Goal: Register for event/course

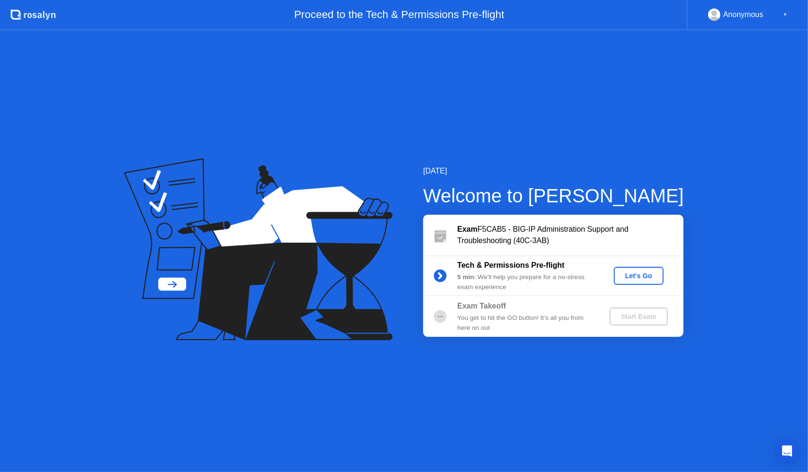
click at [643, 275] on div "Let's Go" at bounding box center [639, 276] width 42 height 8
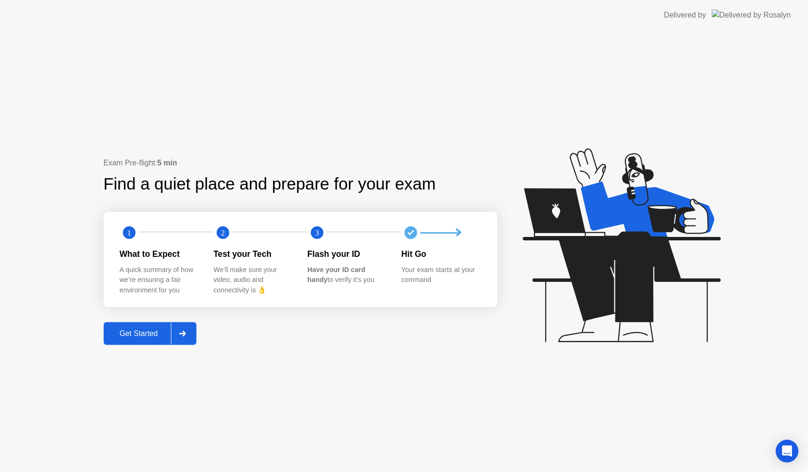
click at [109, 335] on div "Get Started" at bounding box center [139, 333] width 65 height 9
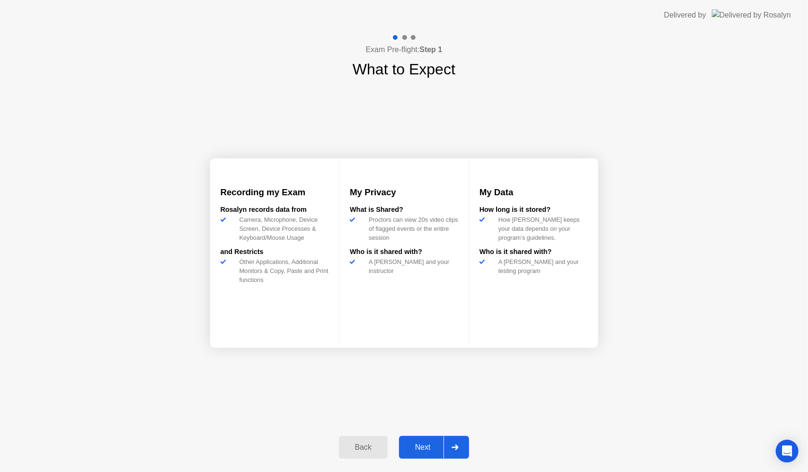
click at [436, 448] on div "Next" at bounding box center [423, 447] width 42 height 9
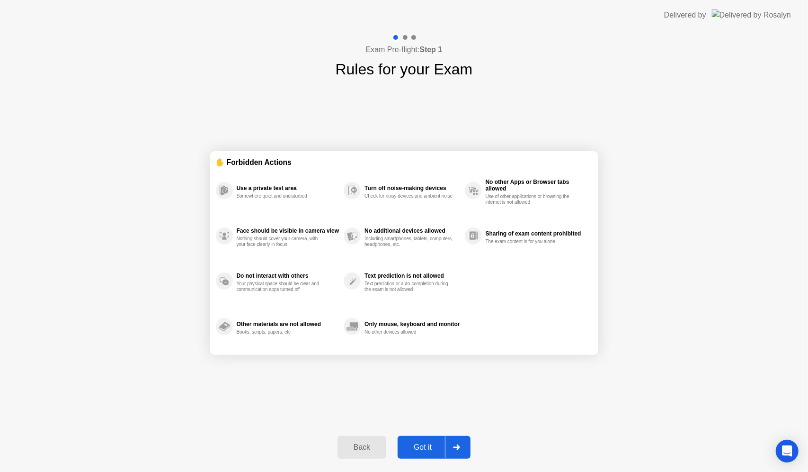
click at [421, 447] on div "Got it" at bounding box center [423, 447] width 45 height 9
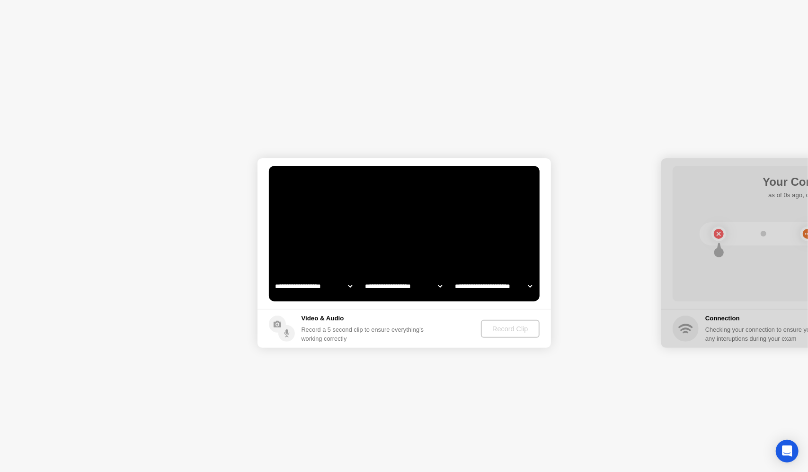
select select "**********"
select select "*******"
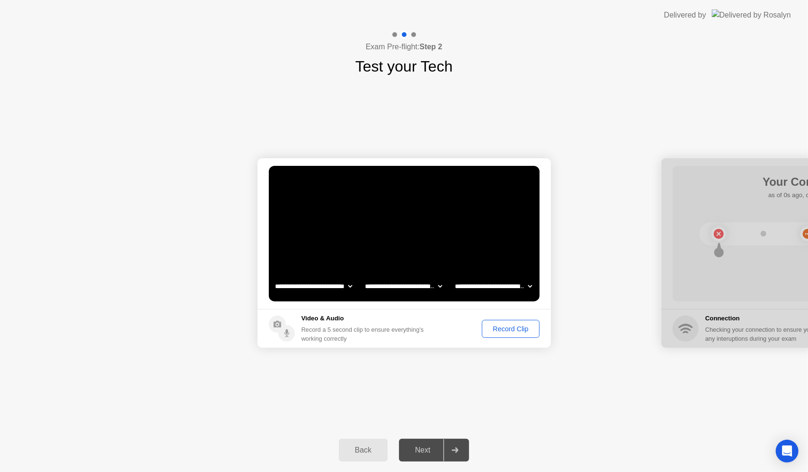
click at [501, 327] on div "Record Clip" at bounding box center [510, 329] width 51 height 8
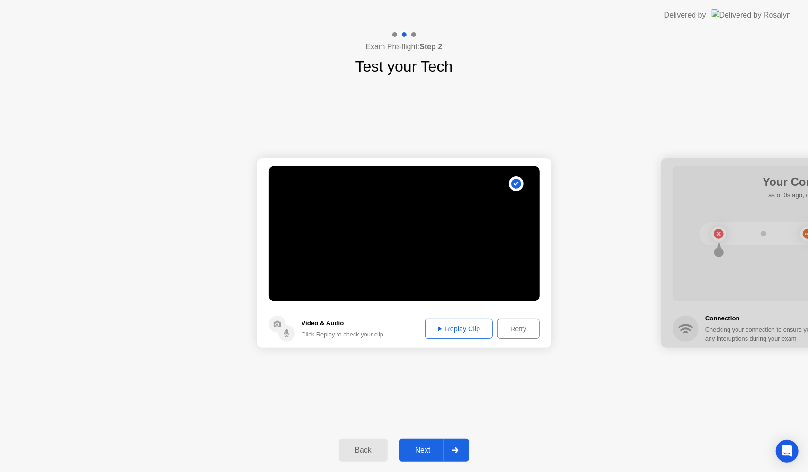
click at [478, 327] on div "Replay Clip" at bounding box center [460, 329] width 62 height 8
click at [423, 446] on div "Next" at bounding box center [423, 450] width 42 height 9
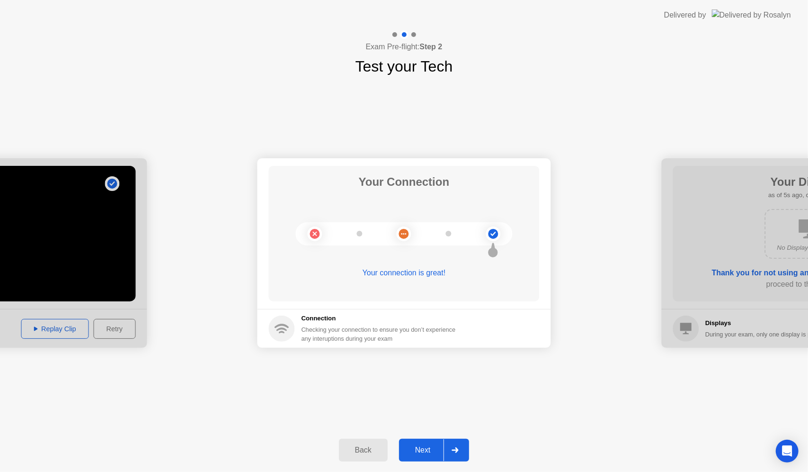
click at [416, 447] on div "Next" at bounding box center [423, 450] width 42 height 9
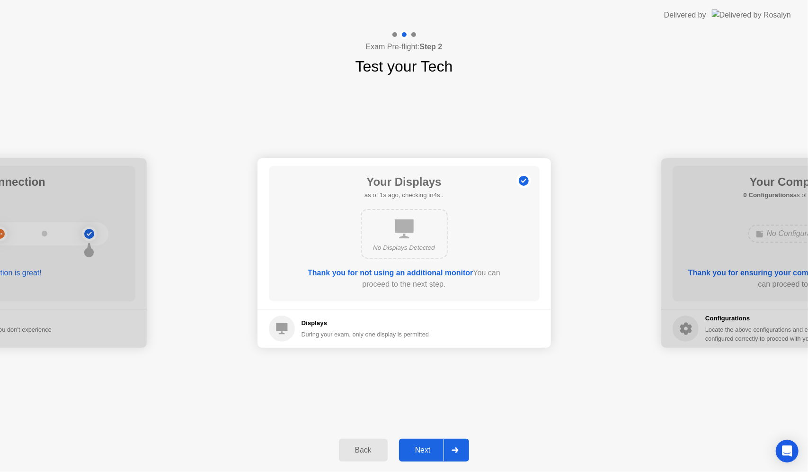
click at [425, 447] on div "Next" at bounding box center [423, 450] width 42 height 9
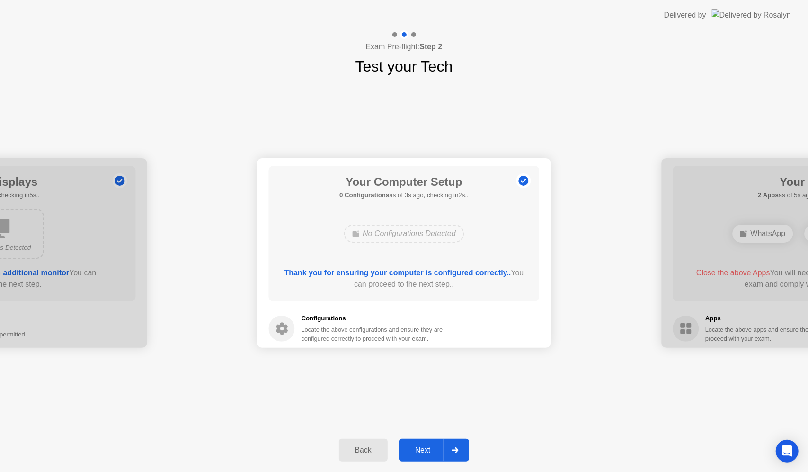
click at [420, 438] on div "Back Next" at bounding box center [404, 450] width 808 height 44
click at [428, 447] on div "Next" at bounding box center [423, 450] width 42 height 9
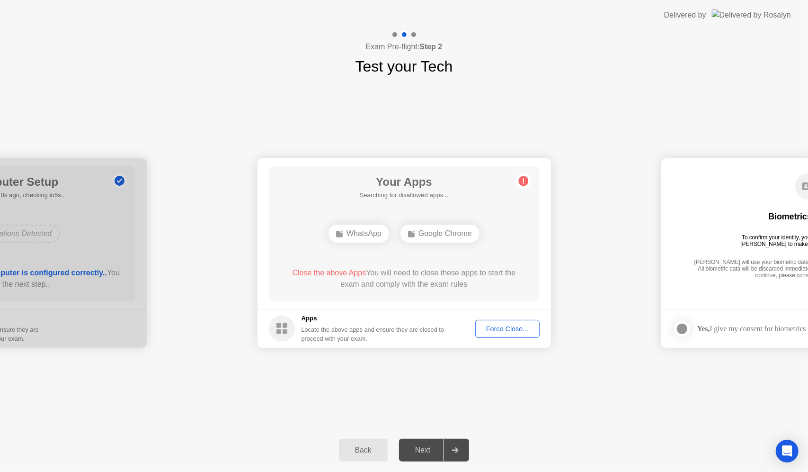
click at [428, 450] on div "Next" at bounding box center [423, 450] width 42 height 9
click at [489, 371] on div "**********" at bounding box center [404, 253] width 808 height 350
click at [493, 329] on div "Force Close..." at bounding box center [508, 329] width 58 height 8
click at [508, 320] on button "Force Close..." at bounding box center [507, 329] width 64 height 18
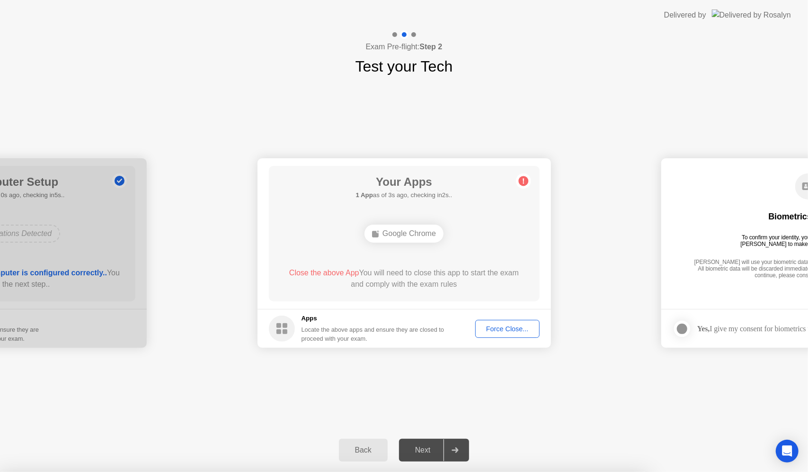
click at [446, 414] on div "**********" at bounding box center [404, 253] width 808 height 350
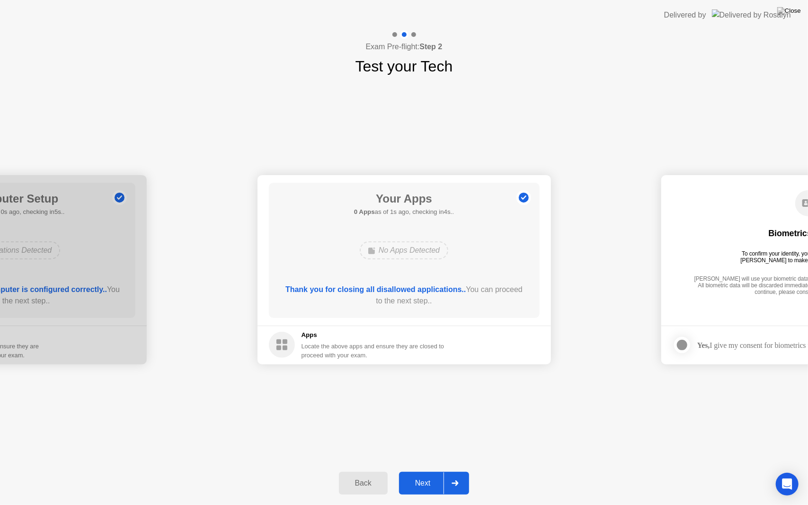
click at [540, 432] on div "**********" at bounding box center [404, 270] width 808 height 384
click at [438, 471] on button "Next" at bounding box center [434, 483] width 71 height 23
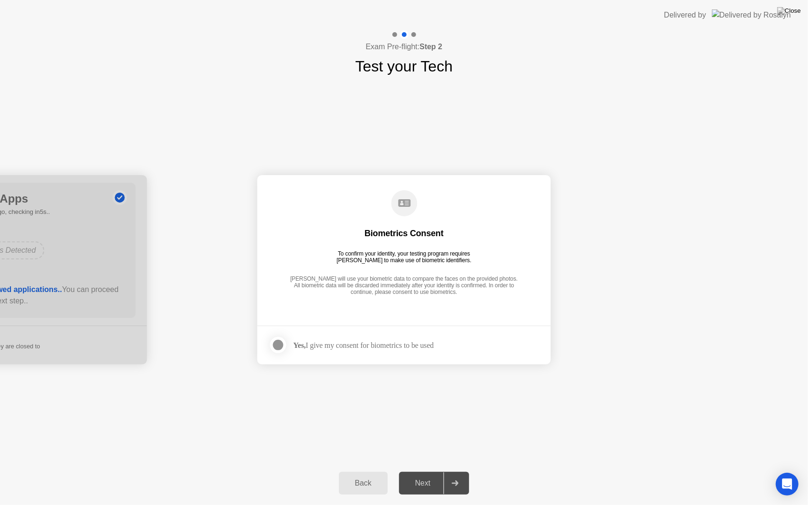
click at [433, 471] on div "Next" at bounding box center [423, 483] width 42 height 9
click at [429, 353] on div "Yes, I give my consent for biometrics to be used" at bounding box center [351, 345] width 165 height 19
click at [429, 344] on div "Yes, I give my consent for biometrics to be used" at bounding box center [364, 345] width 141 height 9
click at [280, 341] on div at bounding box center [278, 345] width 11 height 11
click at [430, 471] on button "Next" at bounding box center [434, 483] width 71 height 23
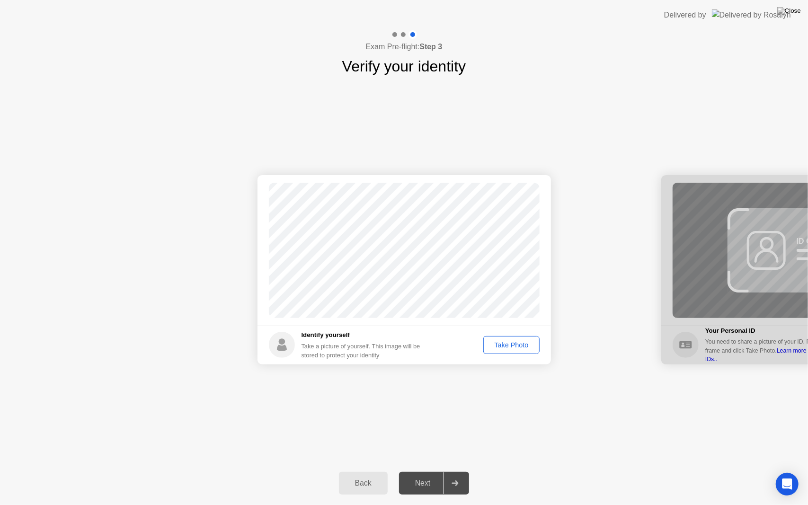
click at [524, 346] on div "Take Photo" at bounding box center [511, 345] width 49 height 8
click at [423, 471] on div "Next" at bounding box center [423, 483] width 42 height 9
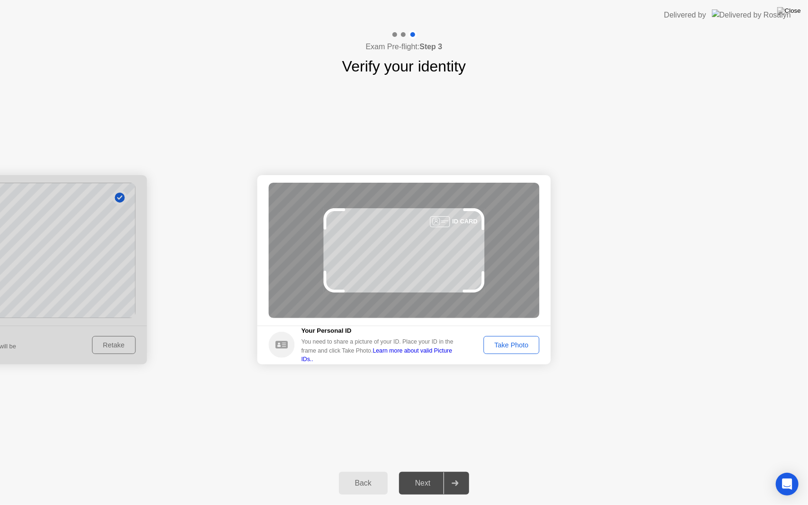
click at [504, 342] on div "Take Photo" at bounding box center [511, 345] width 49 height 8
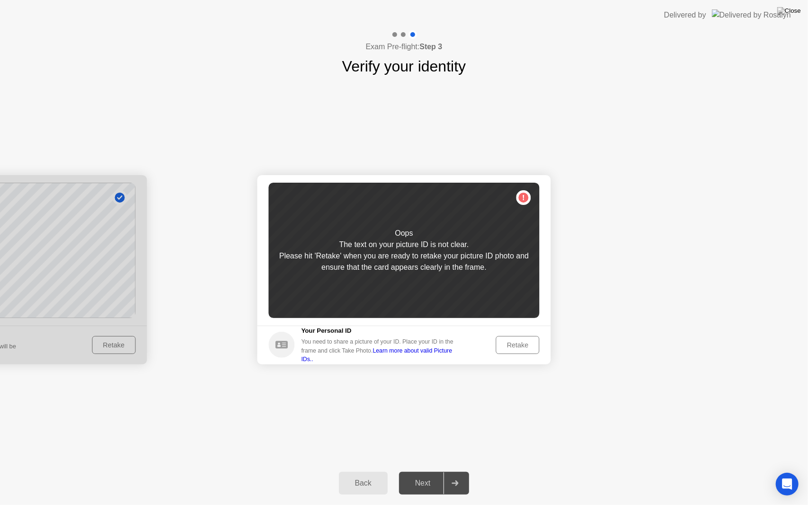
click at [515, 345] on div "Retake" at bounding box center [518, 345] width 37 height 8
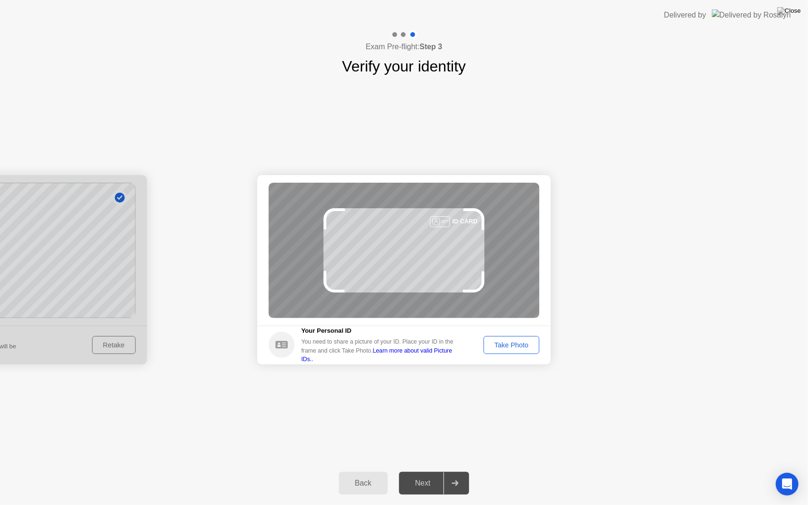
click at [518, 360] on footer "Your Personal ID You need to share a picture of your ID. Place your ID in the f…" at bounding box center [405, 345] width 294 height 39
click at [518, 351] on button "Take Photo" at bounding box center [511, 345] width 56 height 18
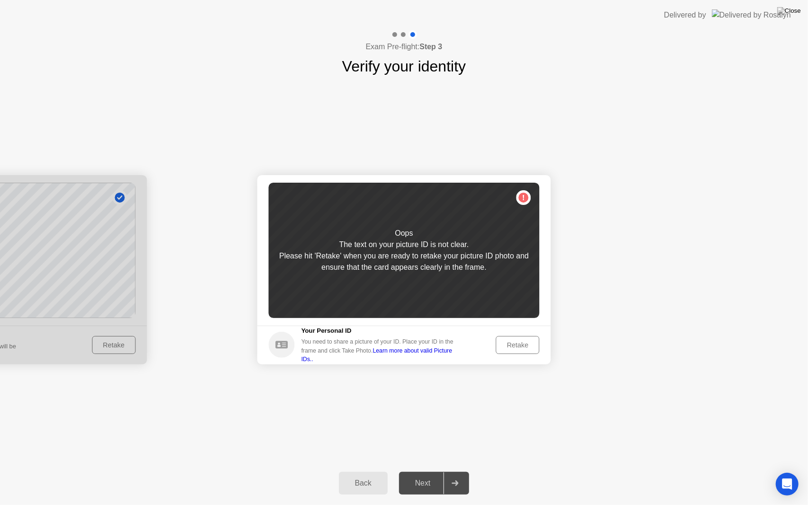
click at [518, 350] on button "Retake" at bounding box center [518, 345] width 44 height 18
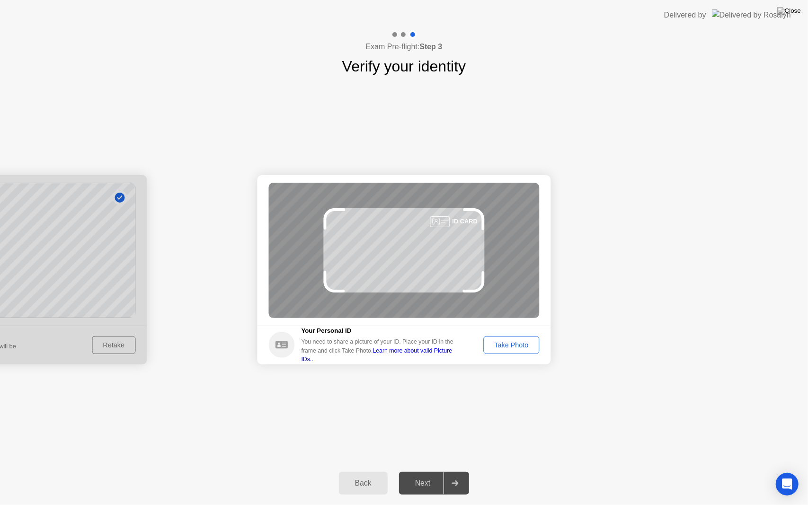
click at [518, 350] on button "Take Photo" at bounding box center [511, 345] width 56 height 18
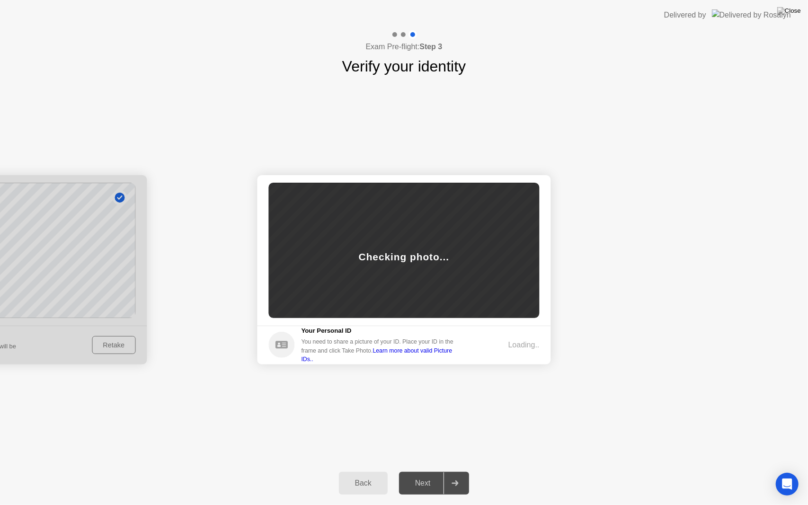
click at [518, 350] on div "Loading.." at bounding box center [524, 345] width 31 height 11
click at [436, 471] on div "Next" at bounding box center [423, 483] width 42 height 9
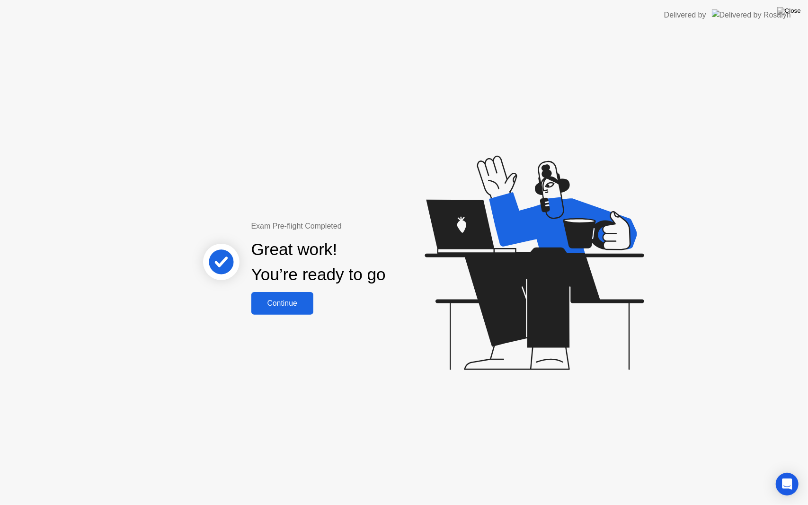
click at [270, 295] on button "Continue" at bounding box center [282, 303] width 62 height 23
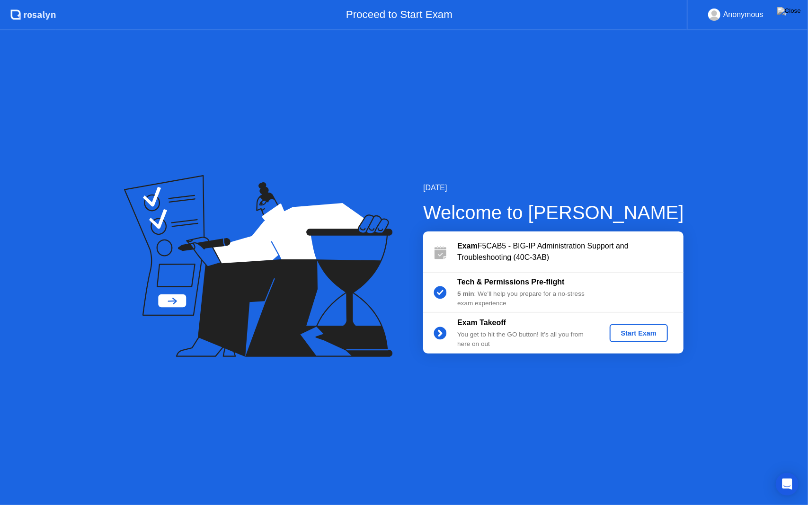
click at [635, 337] on div "Start Exam" at bounding box center [639, 334] width 51 height 8
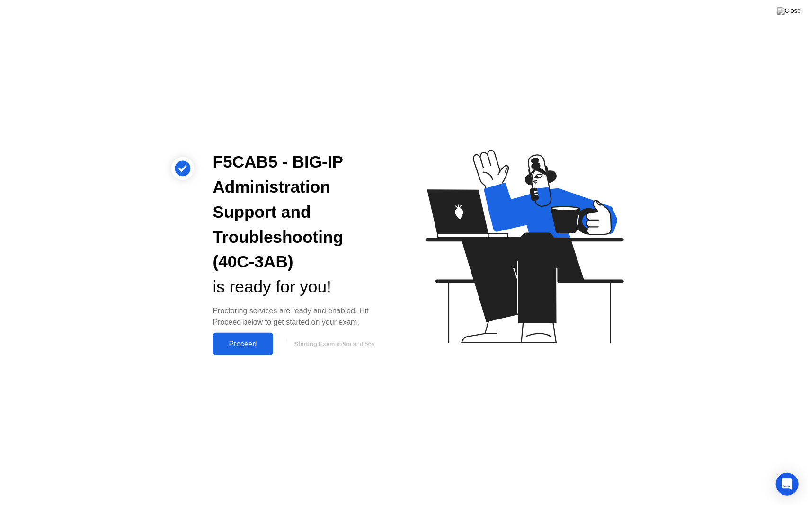
click at [256, 344] on div "Proceed" at bounding box center [243, 344] width 54 height 9
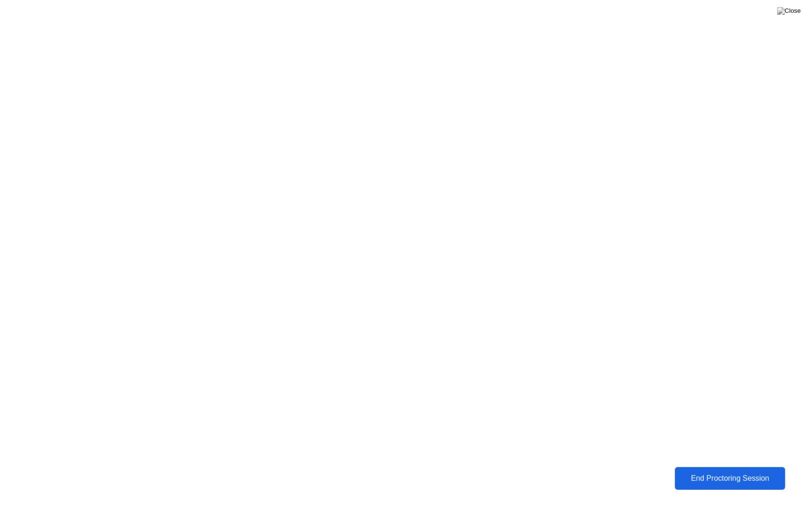
click at [681, 471] on div "End Proctoring Session" at bounding box center [730, 478] width 105 height 9
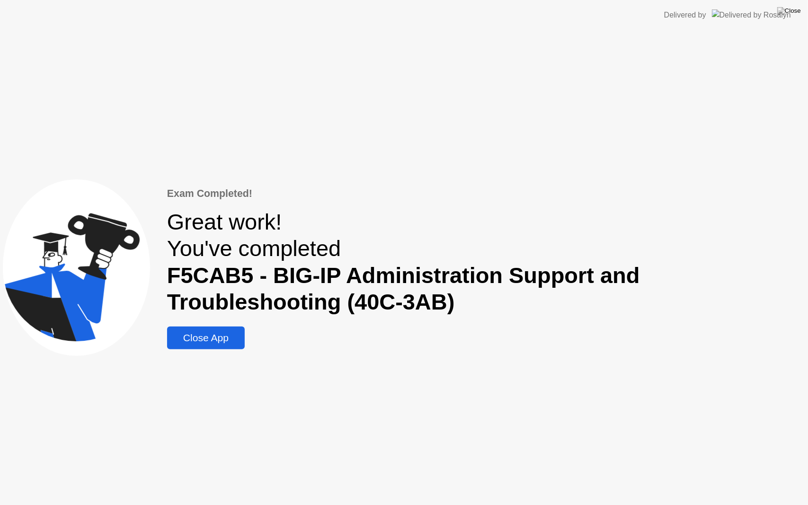
drag, startPoint x: 239, startPoint y: 340, endPoint x: 239, endPoint y: 328, distance: 11.4
click at [239, 339] on div "Close App" at bounding box center [206, 337] width 72 height 11
